Goal: Task Accomplishment & Management: Manage account settings

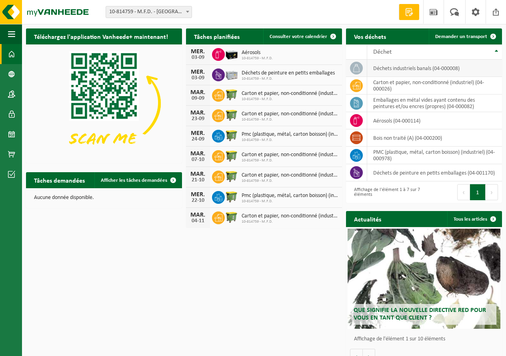
click at [355, 66] on icon at bounding box center [357, 68] width 8 height 8
click at [361, 103] on span at bounding box center [356, 103] width 13 height 13
click at [311, 41] on link "Consulter votre calendrier" at bounding box center [302, 36] width 78 height 16
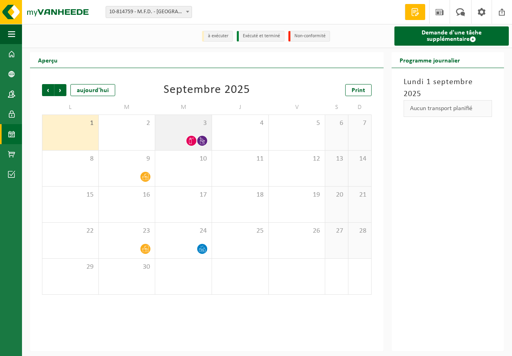
click at [203, 139] on icon at bounding box center [202, 140] width 7 height 7
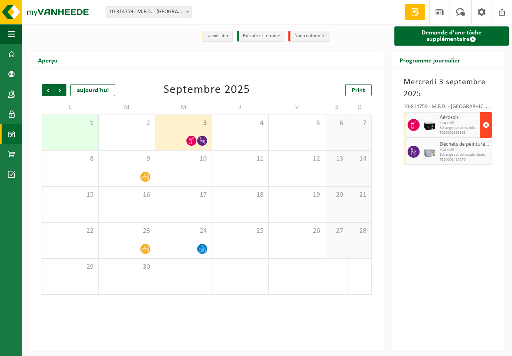
click at [487, 126] on span "button" at bounding box center [486, 125] width 6 height 16
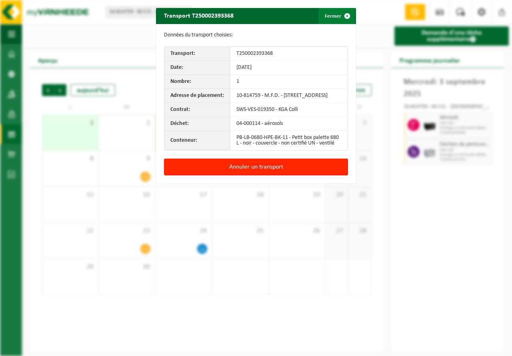
click at [343, 16] on span "button" at bounding box center [347, 16] width 16 height 16
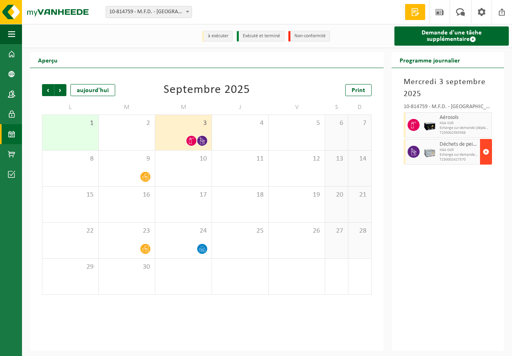
click at [484, 152] on span "button" at bounding box center [486, 152] width 6 height 16
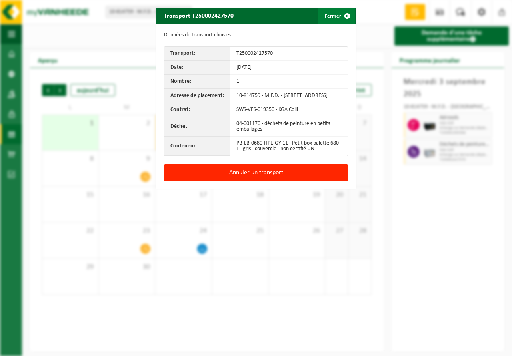
click at [342, 14] on span "button" at bounding box center [347, 16] width 16 height 16
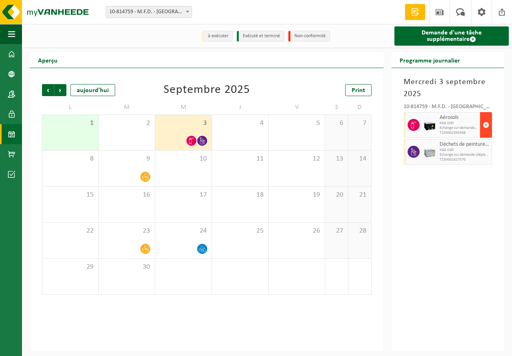
click at [487, 125] on span "button" at bounding box center [486, 125] width 6 height 16
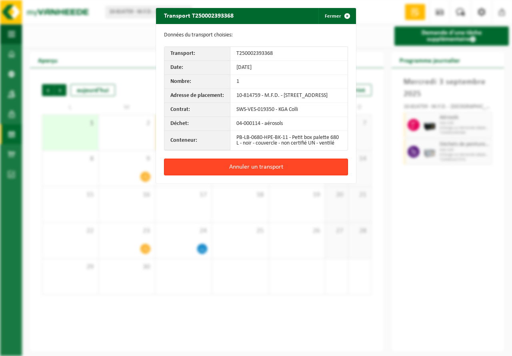
click at [245, 172] on button "Annuler un transport" at bounding box center [256, 166] width 184 height 17
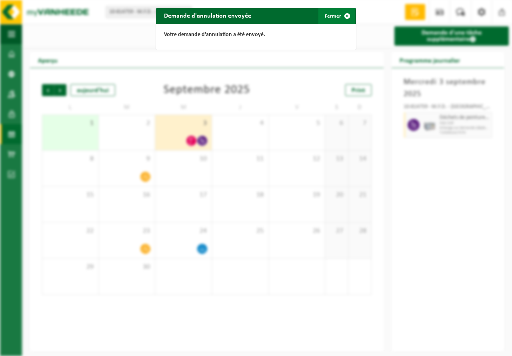
click at [343, 15] on span "button" at bounding box center [347, 16] width 16 height 16
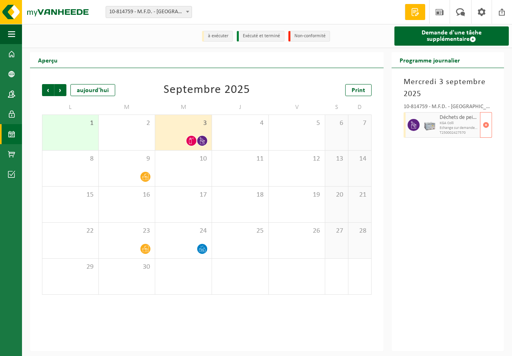
click at [430, 127] on img at bounding box center [430, 125] width 12 height 12
click at [484, 126] on span "button" at bounding box center [486, 125] width 6 height 16
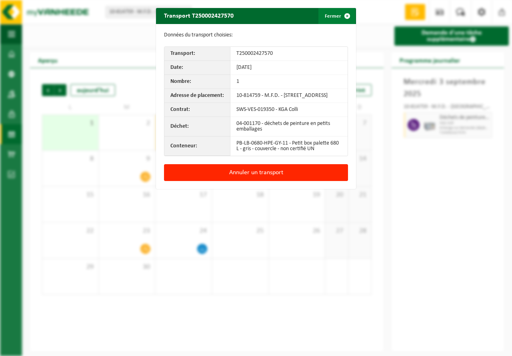
click at [345, 14] on span "button" at bounding box center [347, 16] width 16 height 16
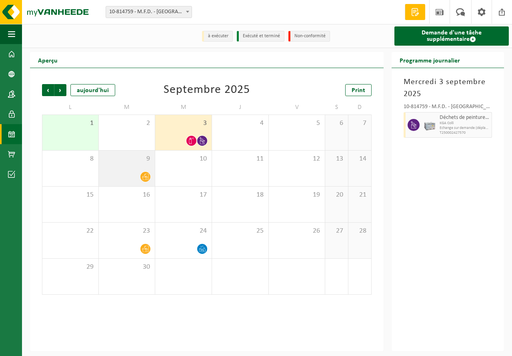
click at [146, 177] on icon at bounding box center [145, 177] width 7 height 6
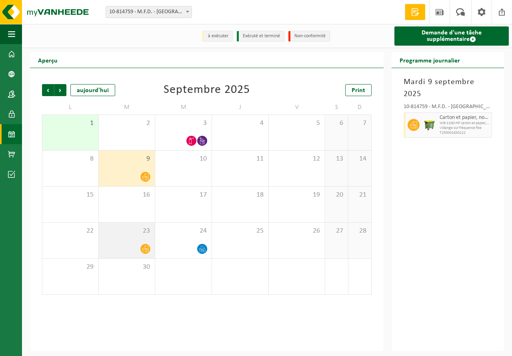
click at [144, 254] on span at bounding box center [145, 249] width 10 height 10
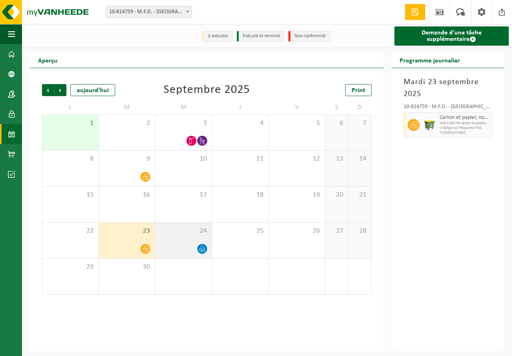
click at [202, 246] on icon at bounding box center [202, 248] width 7 height 7
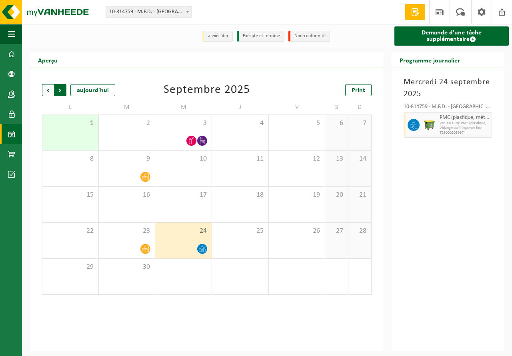
click at [48, 91] on span "Précédent" at bounding box center [48, 90] width 12 height 12
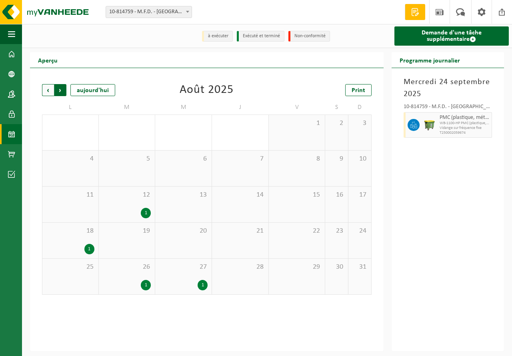
click at [49, 88] on span "Précédent" at bounding box center [48, 90] width 12 height 12
click at [59, 89] on span "Suivant" at bounding box center [60, 90] width 12 height 12
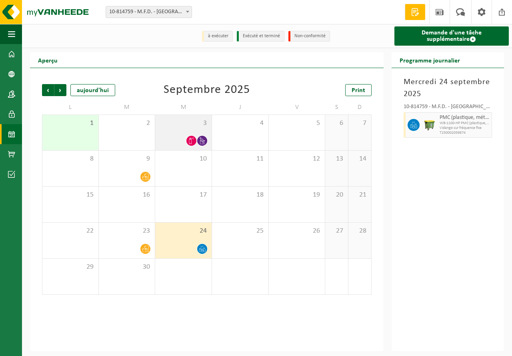
click at [202, 140] on icon at bounding box center [202, 140] width 7 height 7
